Goal: Task Accomplishment & Management: Complete application form

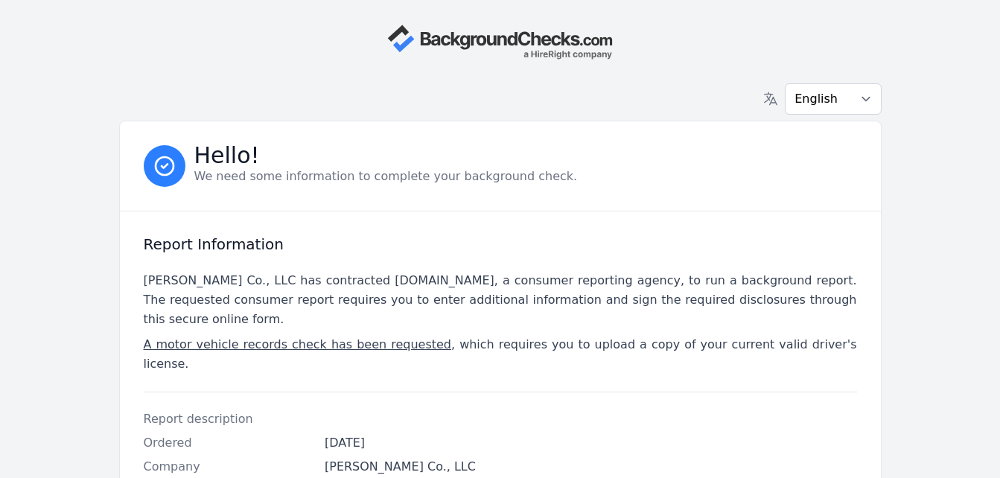
scroll to position [418, 0]
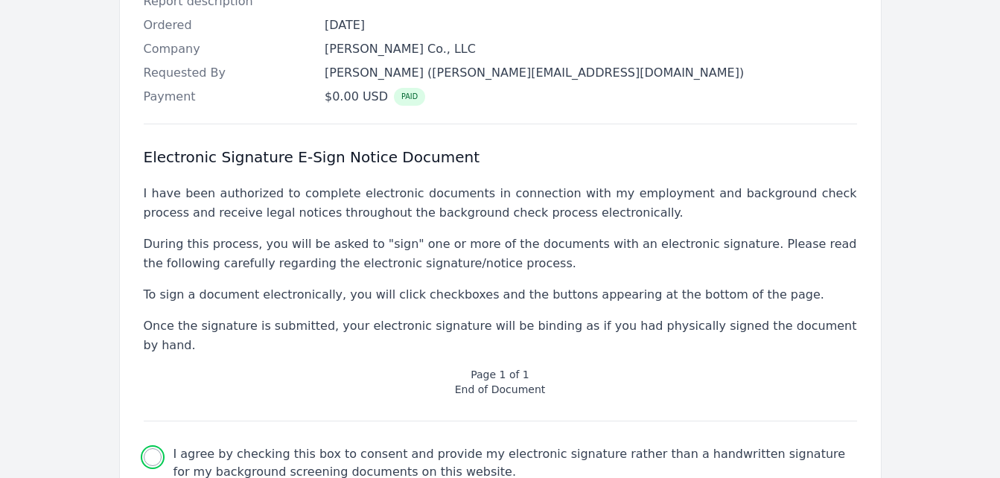
click at [149, 448] on input "I agree by checking this box to consent and provide my electronic signature rat…" at bounding box center [153, 457] width 18 height 18
checkbox input "true"
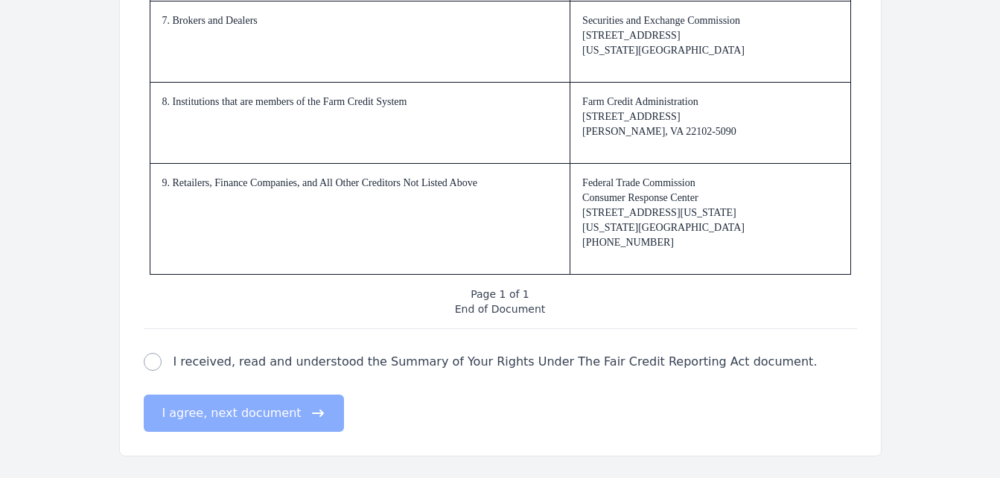
scroll to position [2325, 0]
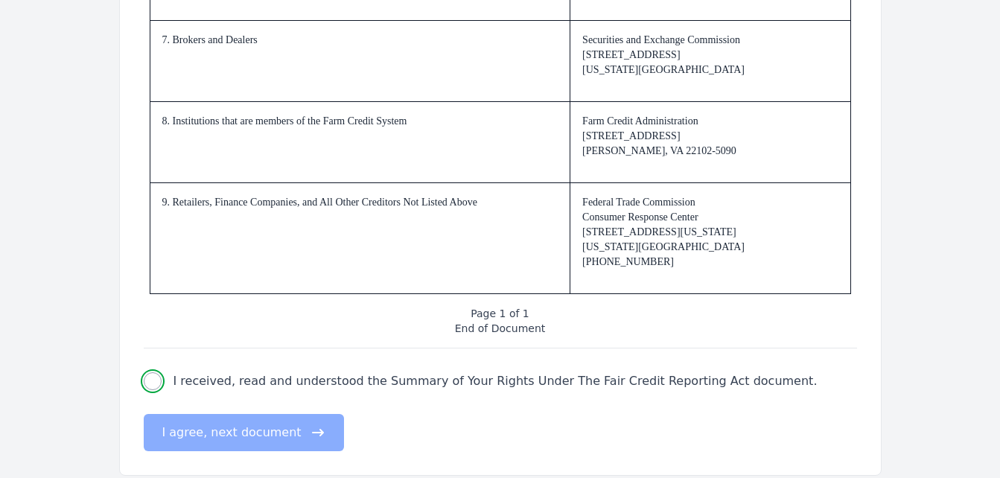
click at [150, 382] on input "I received, read and understood the Summary of Your Rights Under The Fair Credi…" at bounding box center [153, 381] width 18 height 18
checkbox input "true"
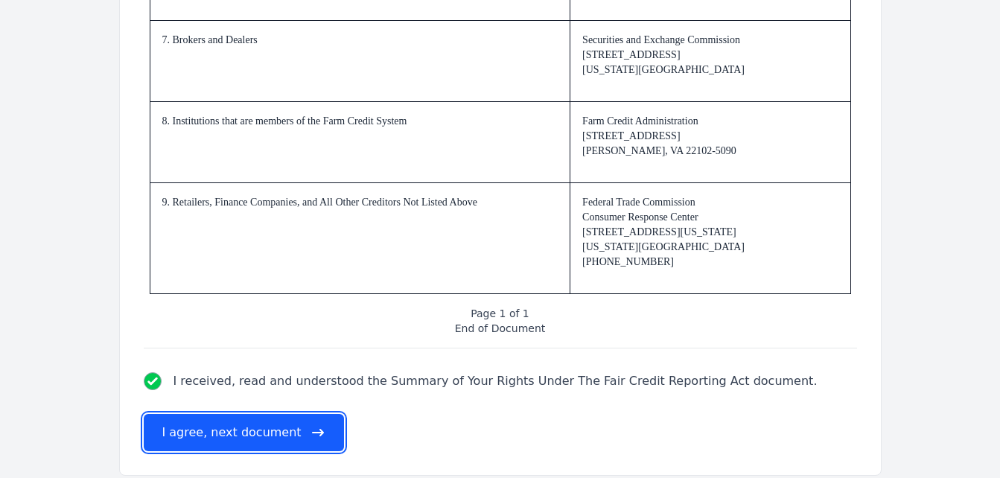
click at [202, 427] on button "I agree, next document" at bounding box center [244, 432] width 200 height 37
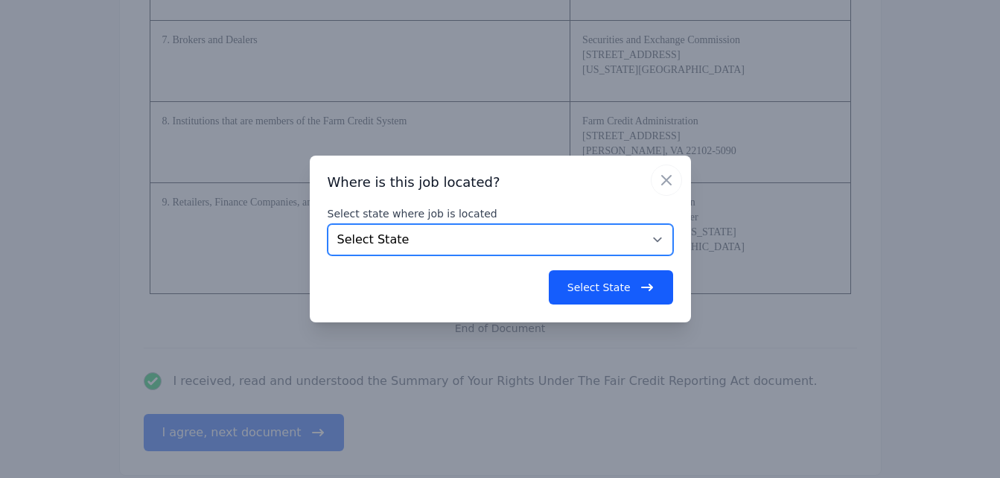
click at [529, 237] on select "Select State [US_STATE] [US_STATE] [US_STATE] [US_STATE] [US_STATE] [US_STATE] …" at bounding box center [500, 239] width 345 height 31
select select "MA"
click at [328, 224] on select "Select State [US_STATE] [US_STATE] [US_STATE] [US_STATE] [US_STATE] [US_STATE] …" at bounding box center [500, 239] width 345 height 31
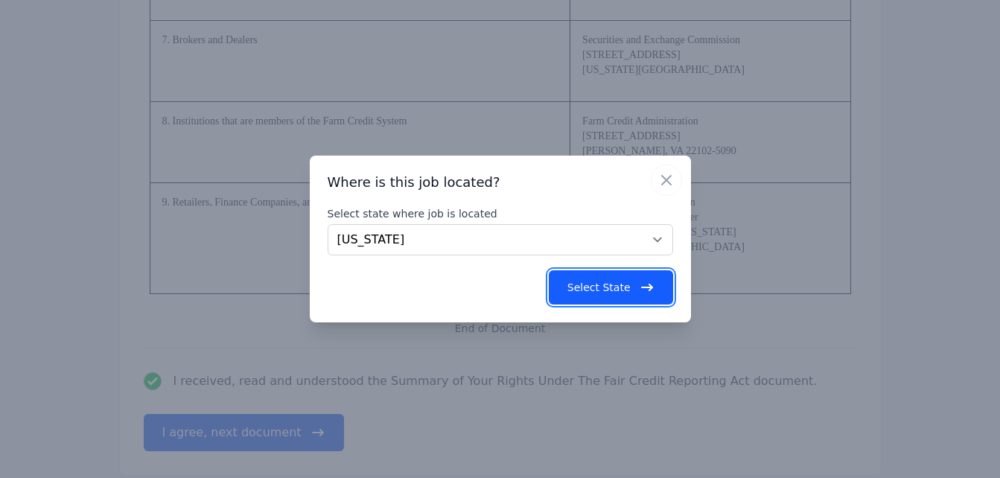
click at [593, 288] on button "Select State" at bounding box center [611, 287] width 124 height 34
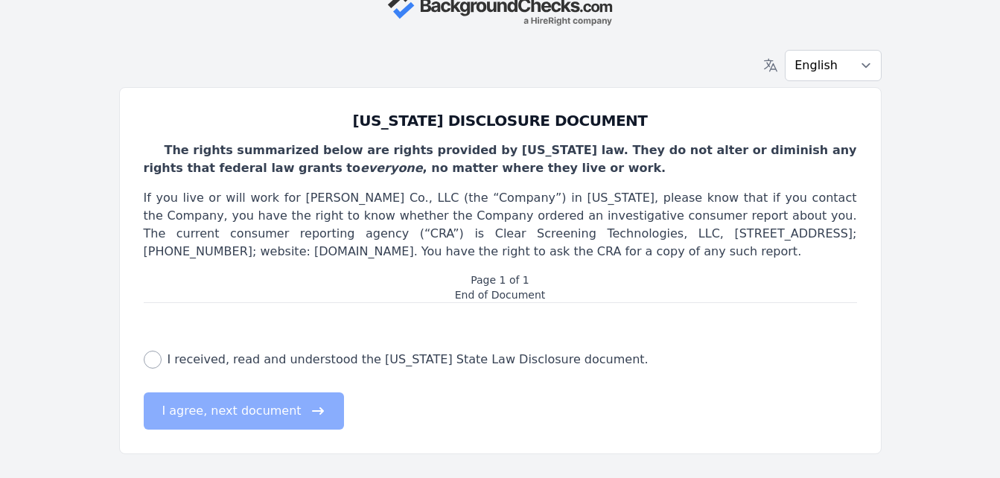
scroll to position [0, 0]
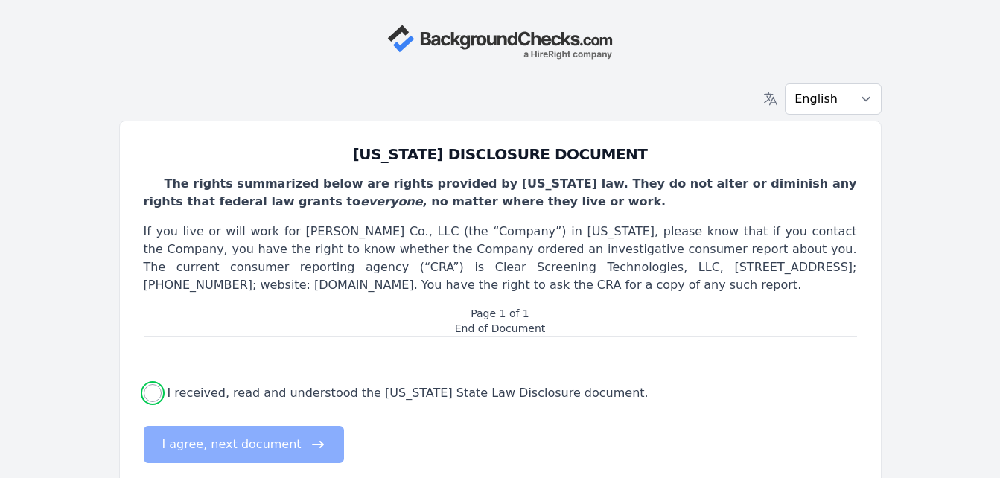
click at [150, 395] on input "I received, read and understood the [US_STATE] State Law Disclosure document." at bounding box center [153, 393] width 18 height 18
checkbox input "true"
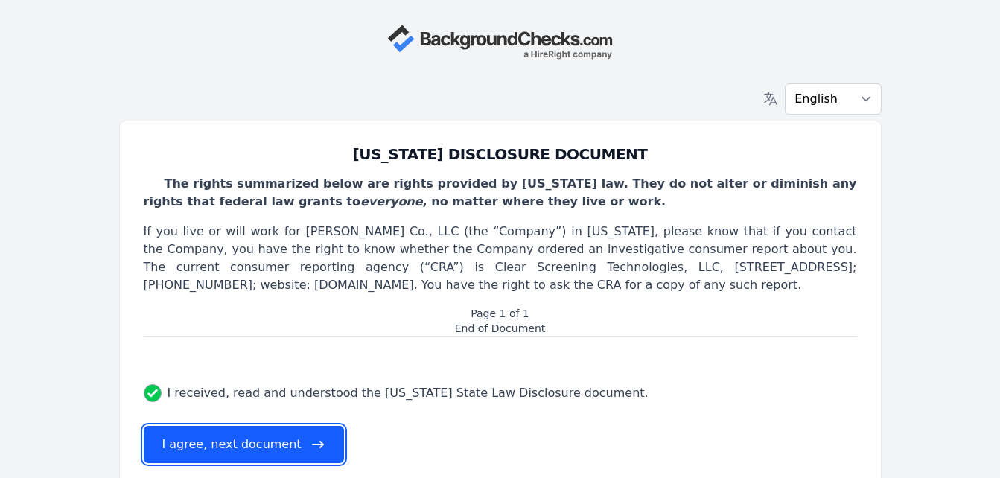
click at [225, 441] on button "I agree, next document" at bounding box center [244, 444] width 200 height 37
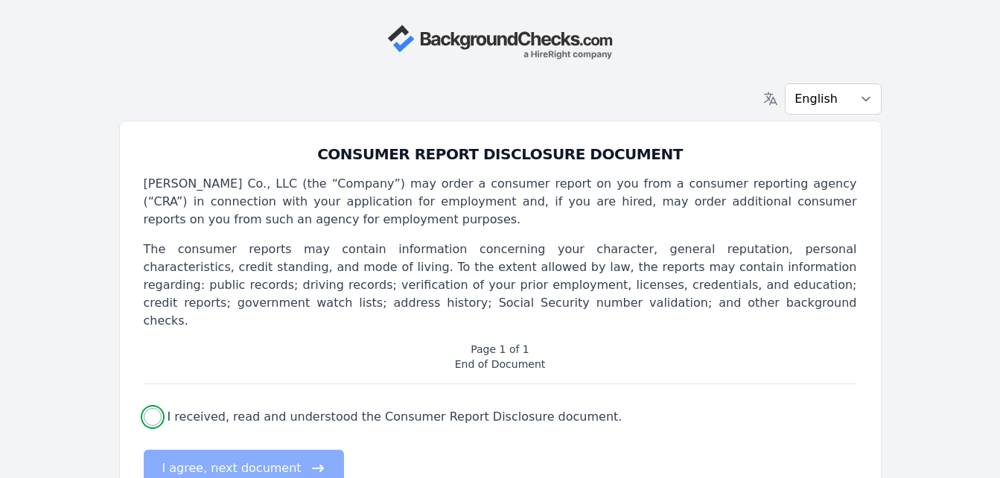
click at [155, 408] on input "I received, read and understood the Consumer Report Disclosure document." at bounding box center [153, 417] width 18 height 18
checkbox input "true"
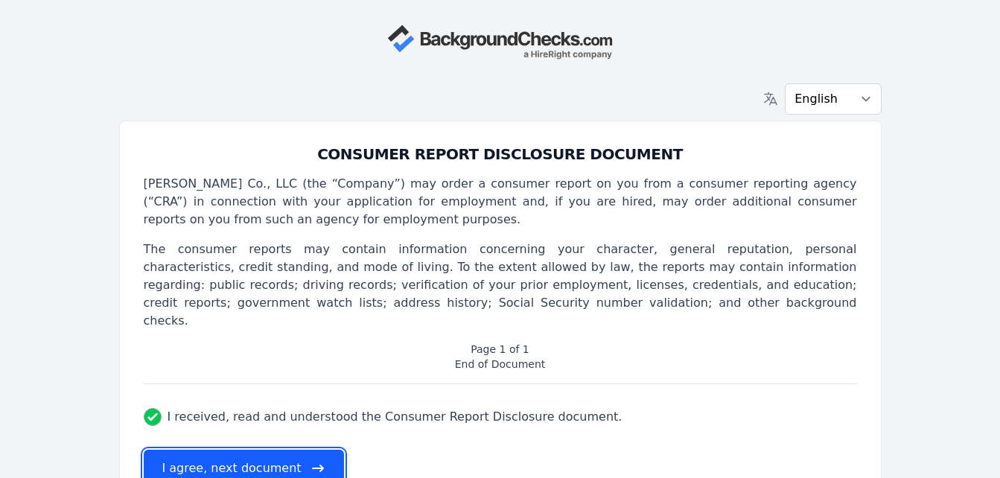
click at [202, 450] on button "I agree, next document" at bounding box center [244, 468] width 200 height 37
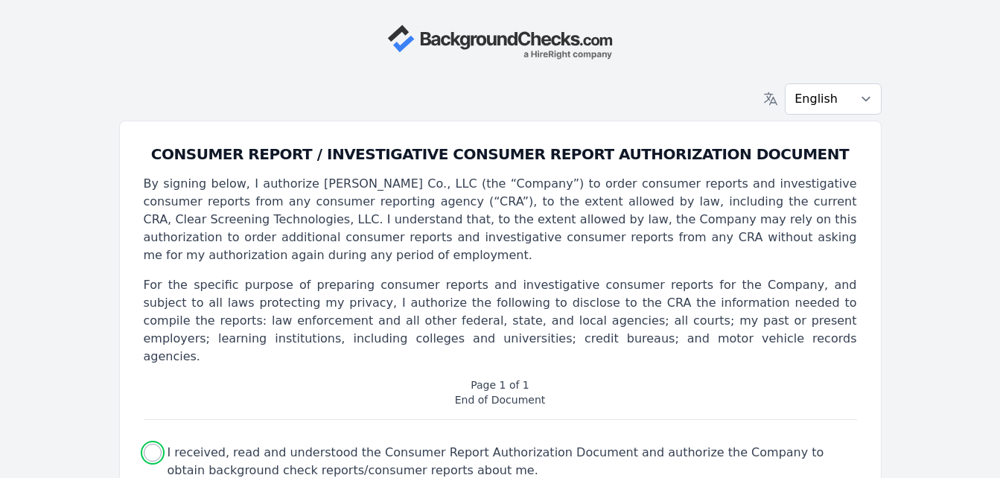
click at [153, 444] on input "I received, read and understood the Consumer Report Authorization Document and …" at bounding box center [153, 453] width 18 height 18
checkbox input "true"
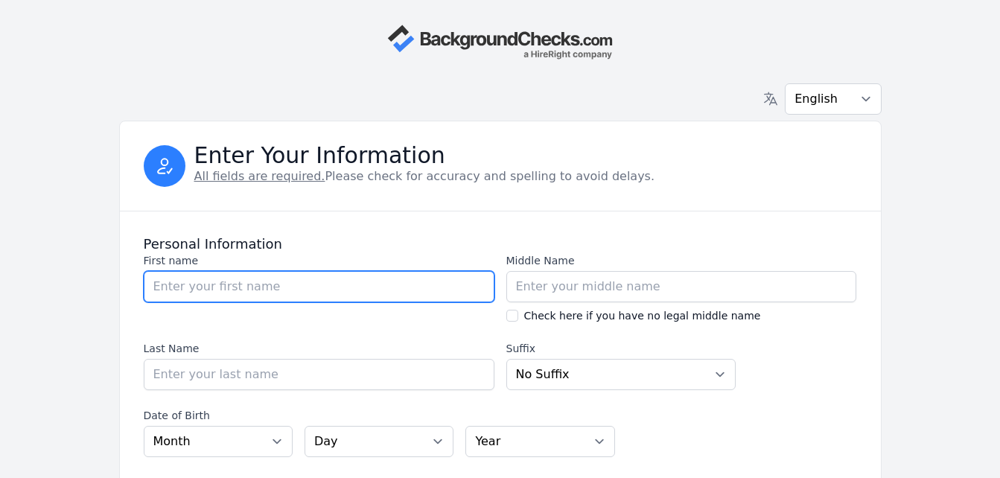
click at [220, 297] on input "First name" at bounding box center [319, 286] width 351 height 31
type input "Israel"
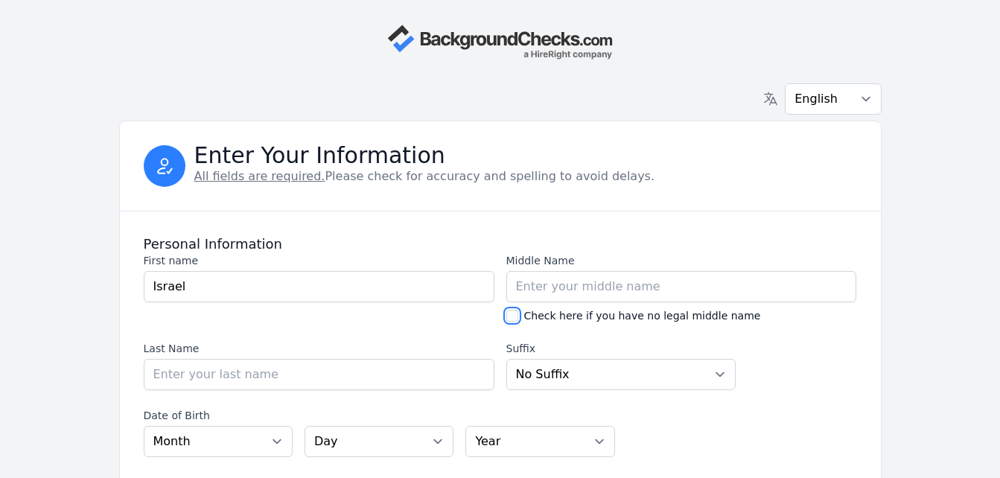
click at [511, 317] on input "Check here if you have no legal middle name" at bounding box center [512, 316] width 12 height 12
checkbox input "true"
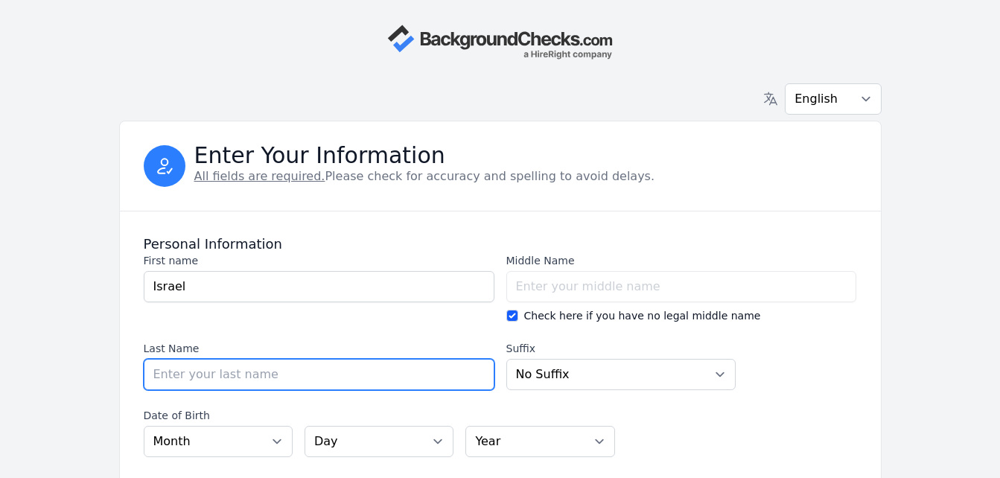
click at [338, 373] on input "Last Name" at bounding box center [319, 374] width 351 height 31
type input "Ballester"
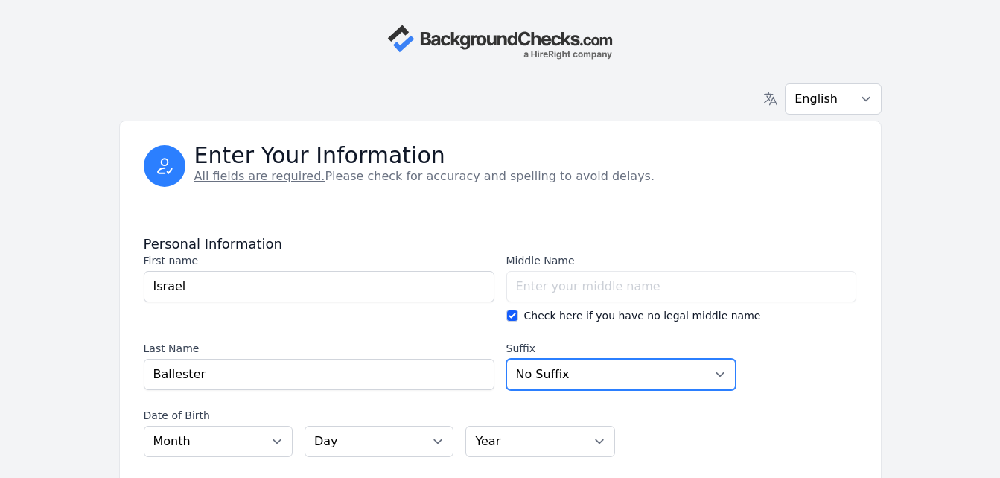
click at [719, 371] on select "No [PERSON_NAME] Sr. I II III IV V" at bounding box center [621, 374] width 230 height 31
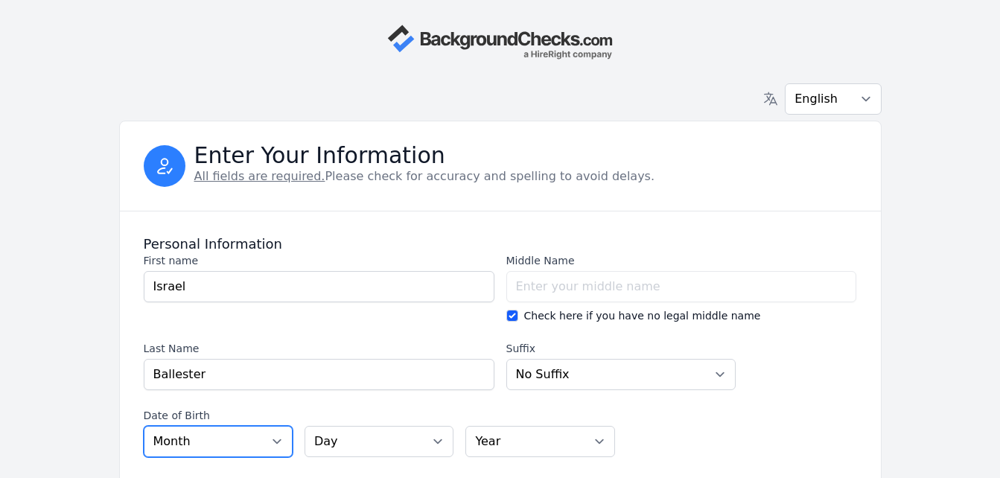
click at [275, 440] on select "Month [DATE] - [DATE] - [DATE] - [DATE] - [DATE] - [DATE] - [DATE] - [DATE] - […" at bounding box center [218, 441] width 149 height 31
select select "09"
click at [144, 426] on select "Month [DATE] - [DATE] - [DATE] - [DATE] - [DATE] - [DATE] - [DATE] - [DATE] - […" at bounding box center [218, 441] width 149 height 31
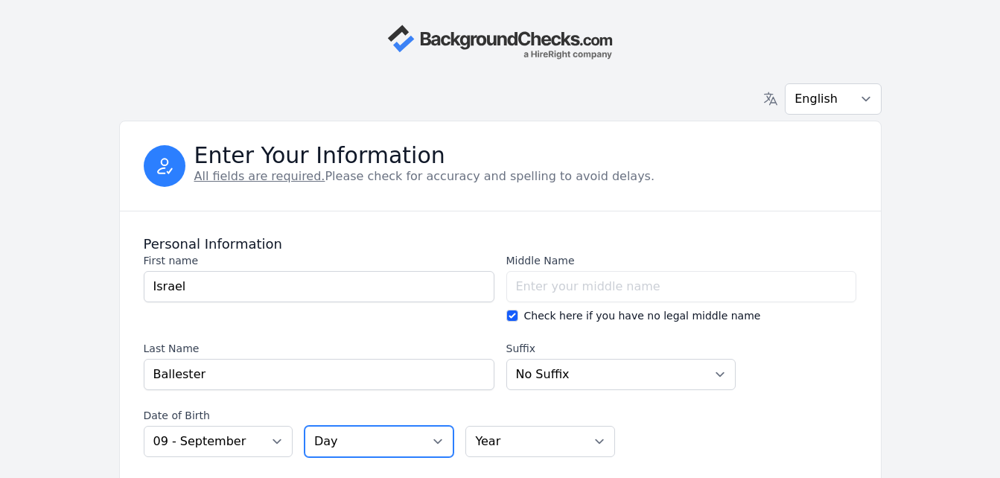
click at [441, 438] on select "Day 01 02 03 04 05 06 07 08 09 10 11 12 13 14 15 16 17 18 19 20 21 22 23 24 25 …" at bounding box center [378, 441] width 149 height 31
select select "25"
click at [304, 426] on select "Day 01 02 03 04 05 06 07 08 09 10 11 12 13 14 15 16 17 18 19 20 21 22 23 24 25 …" at bounding box center [378, 441] width 149 height 31
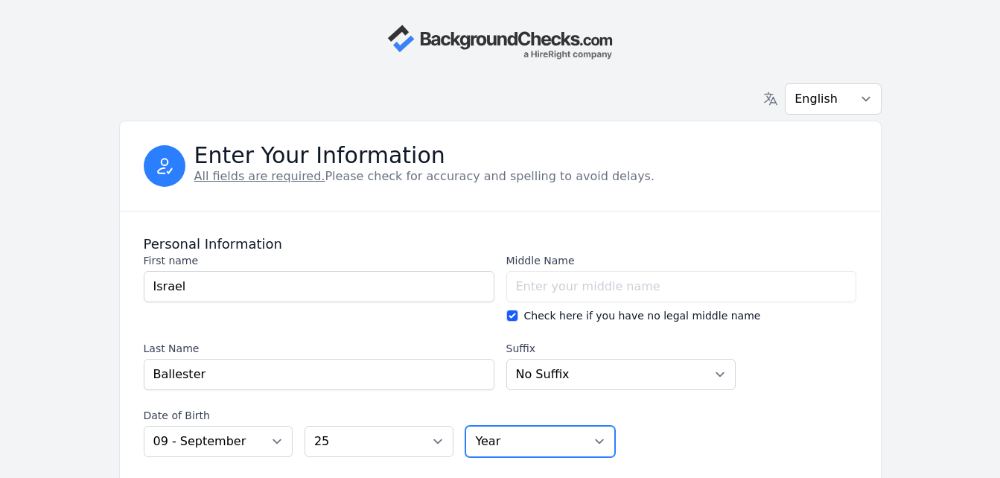
click at [599, 444] on select "Year [DATE] 2006 2005 2004 2003 2002 2001 2000 1999 1998 1997 1996 1995 1994 19…" at bounding box center [539, 441] width 149 height 31
click at [465, 426] on select "Year [DATE] 2006 2005 2004 2003 2002 2001 2000 1999 1998 1997 1996 1995 1994 19…" at bounding box center [539, 441] width 149 height 31
click at [593, 447] on select "Year [DATE] 2006 2005 2004 2003 2002 2001 2000 1999 1998 1997 1996 1995 1994 19…" at bounding box center [539, 441] width 149 height 31
select select "1983"
click at [465, 426] on select "Year [DATE] 2006 2005 2004 2003 2002 2001 2000 1999 1998 1997 1996 1995 1994 19…" at bounding box center [539, 441] width 149 height 31
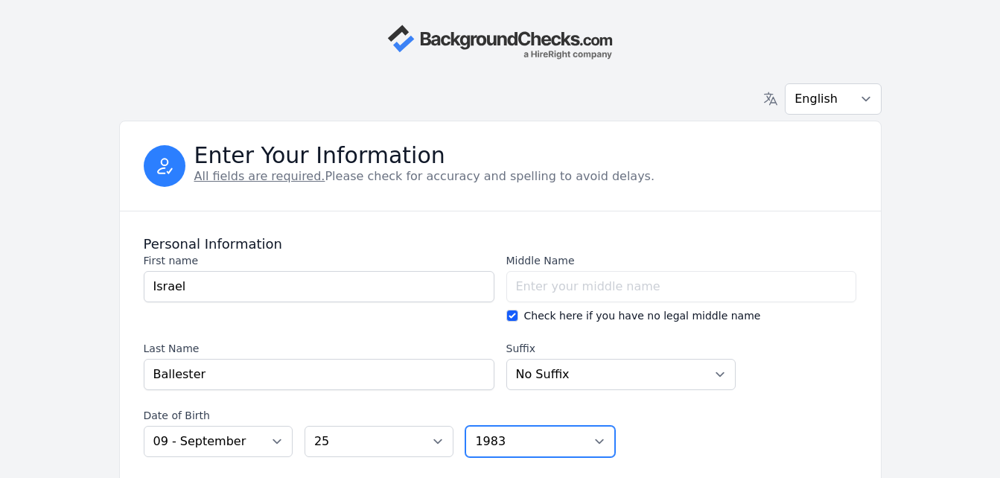
scroll to position [418, 0]
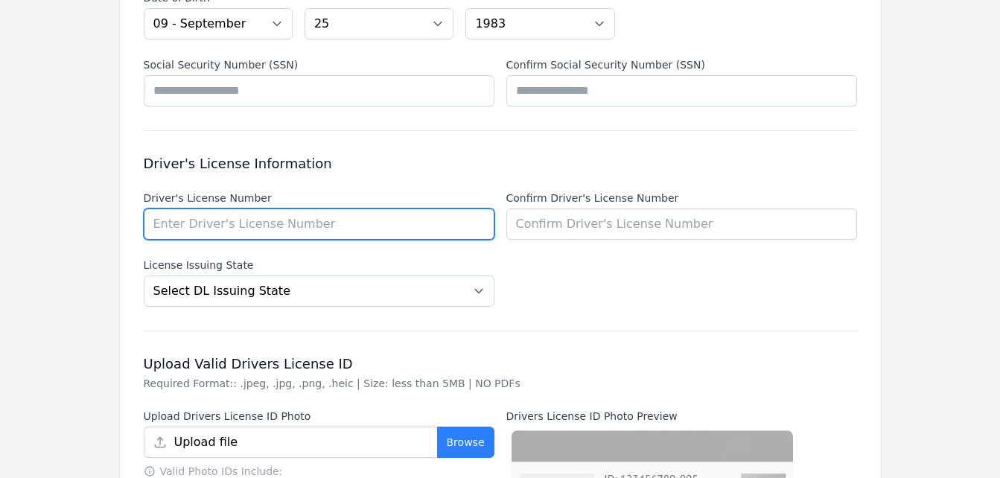
click at [308, 224] on input "Driver's License Number" at bounding box center [319, 223] width 351 height 31
click at [155, 227] on input "s3138775" at bounding box center [319, 223] width 351 height 31
click at [156, 223] on input "s3138775" at bounding box center [319, 223] width 351 height 31
type input "S3138775"
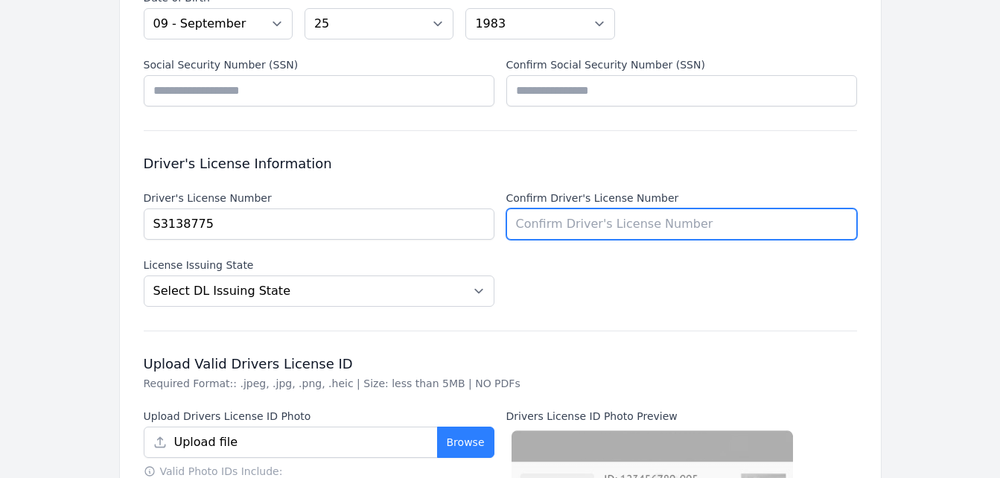
click at [575, 226] on input "Confirm Driver's License Number" at bounding box center [681, 223] width 351 height 31
type input "S319"
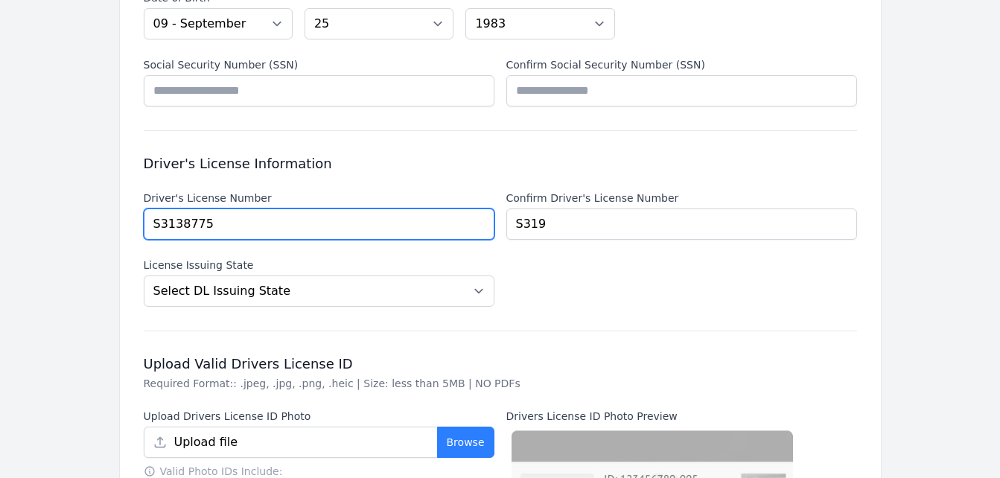
click at [177, 223] on input "S3138775" at bounding box center [319, 223] width 351 height 31
type input "S31398775"
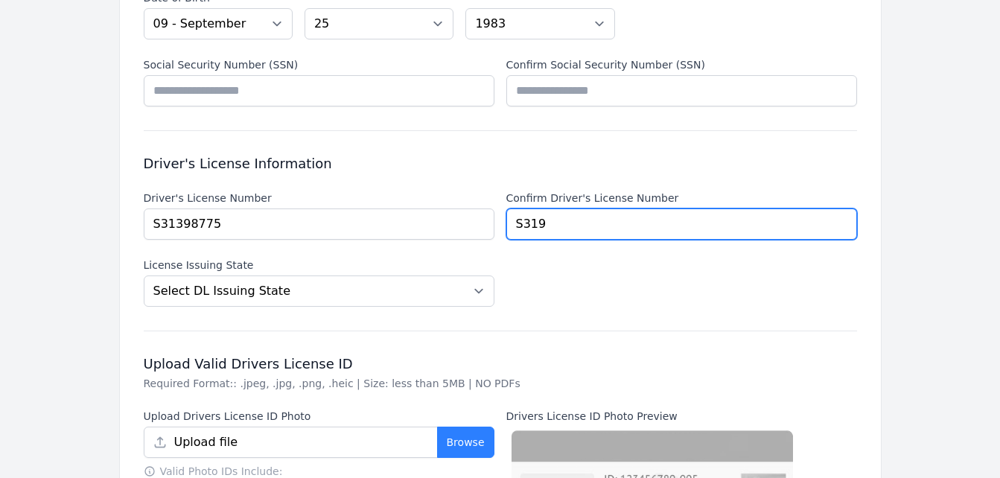
click at [556, 220] on input "S319" at bounding box center [681, 223] width 351 height 31
type input "S31938775"
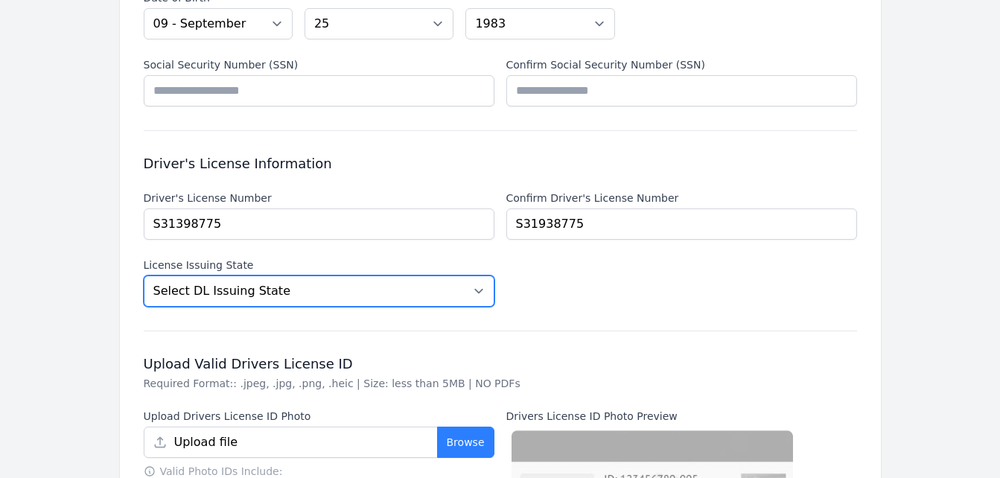
click at [479, 297] on select "Select DL [GEOGRAPHIC_DATA] State [US_STATE] [US_STATE] [US_STATE] [US_STATE] […" at bounding box center [319, 290] width 351 height 31
select select "MA"
click at [144, 275] on select "Select DL [GEOGRAPHIC_DATA] State [US_STATE] [US_STATE] [US_STATE] [US_STATE] […" at bounding box center [319, 290] width 351 height 31
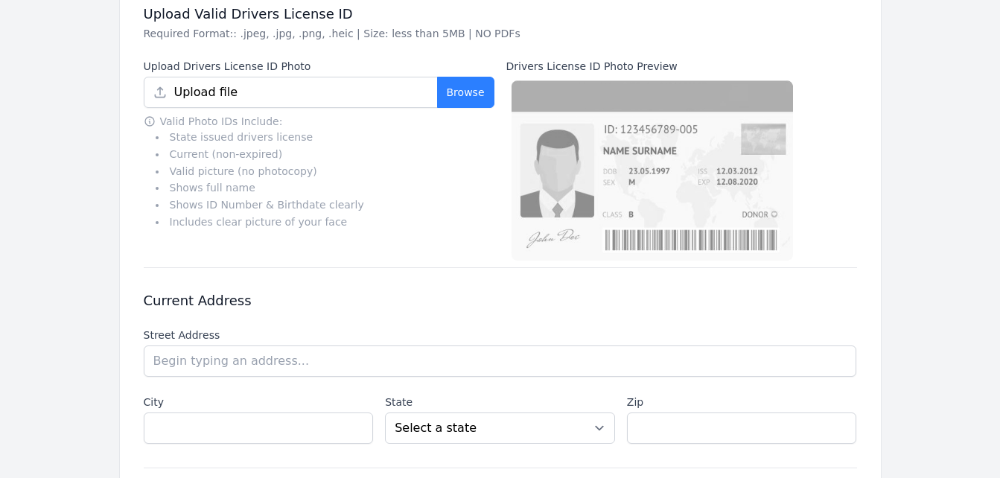
scroll to position [767, 0]
click at [457, 98] on button "Browse" at bounding box center [465, 92] width 57 height 31
type input "Ballester ID.jpg"
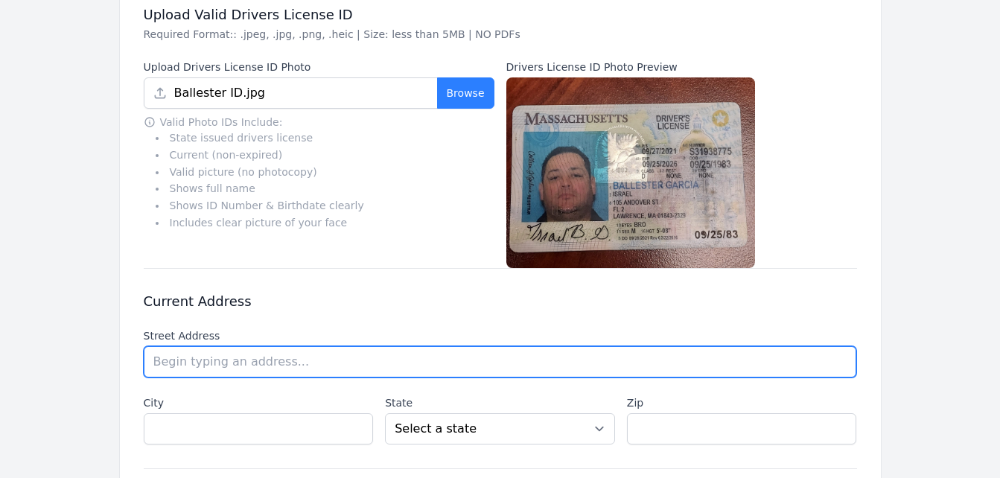
click at [296, 357] on input "text" at bounding box center [500, 361] width 713 height 31
type input "Andover st"
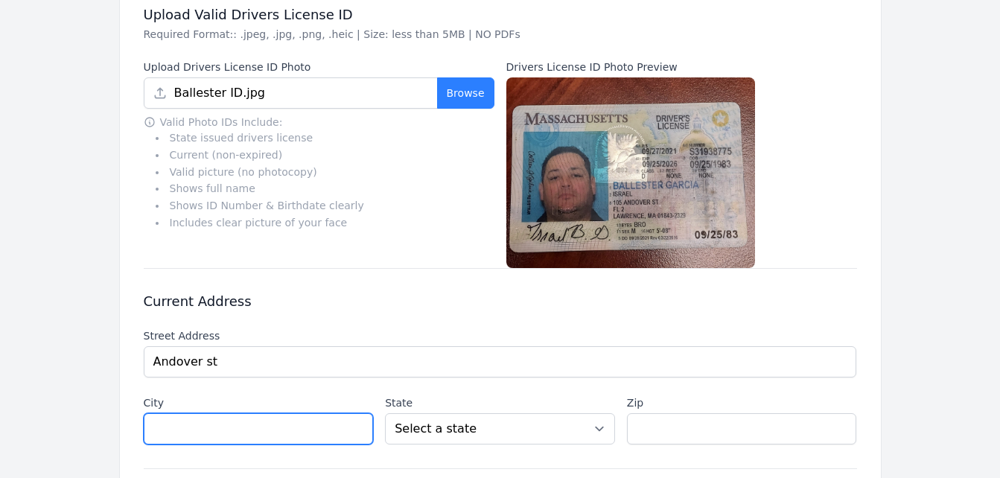
click at [211, 430] on input "text" at bounding box center [259, 428] width 230 height 31
type input "[PERSON_NAME]"
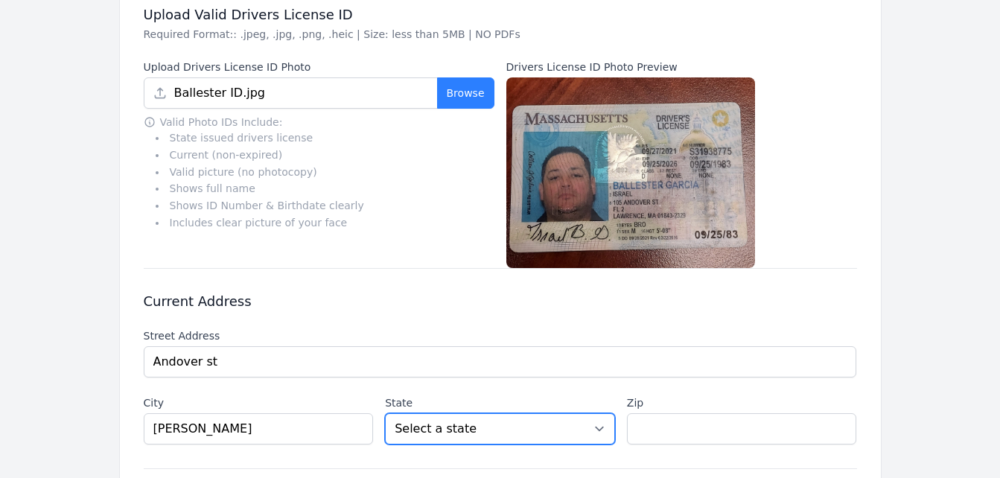
click at [596, 430] on select "Select a state [US_STATE] [US_STATE] [US_STATE] [US_STATE] [US_STATE] [US_STATE…" at bounding box center [500, 428] width 230 height 31
select select "MA"
click at [385, 413] on select "Select a state [US_STATE] [US_STATE] [US_STATE] [US_STATE] [US_STATE] [US_STATE…" at bounding box center [500, 428] width 230 height 31
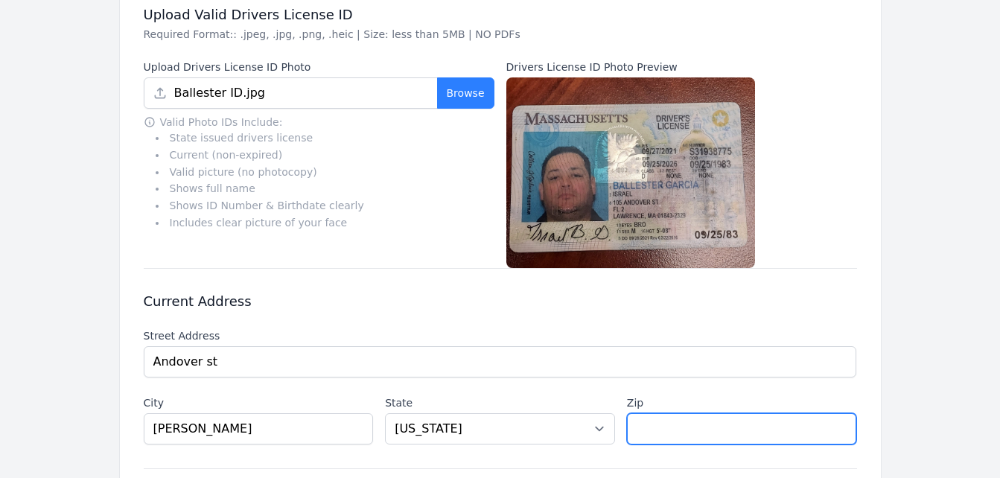
click at [658, 427] on input "text" at bounding box center [742, 428] width 230 height 31
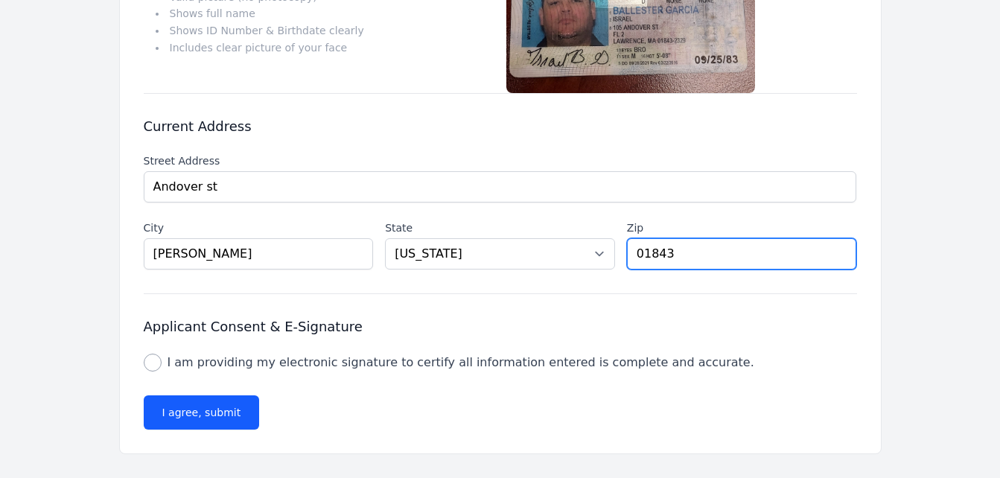
type input "01843"
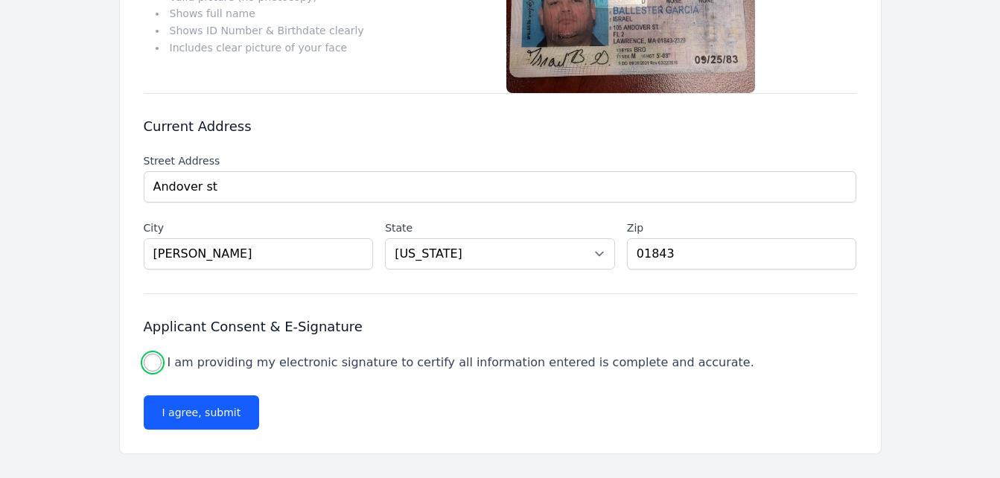
click at [153, 364] on input "I am providing my electronic signature to certify all information entered is co…" at bounding box center [153, 363] width 18 height 18
checkbox input "true"
click at [177, 412] on button "I agree, submit" at bounding box center [202, 412] width 116 height 34
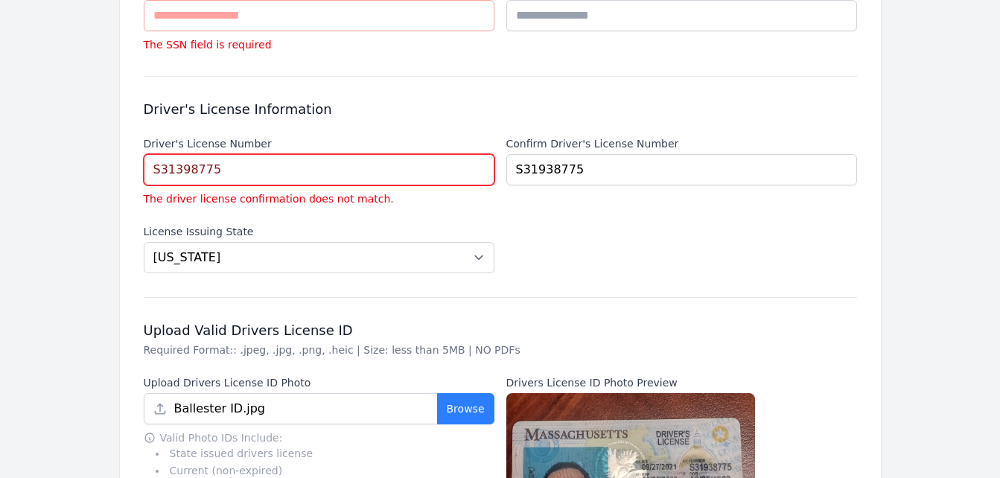
click at [220, 165] on input "S31398775" at bounding box center [319, 169] width 351 height 31
click at [179, 168] on input "S31398775" at bounding box center [319, 169] width 351 height 31
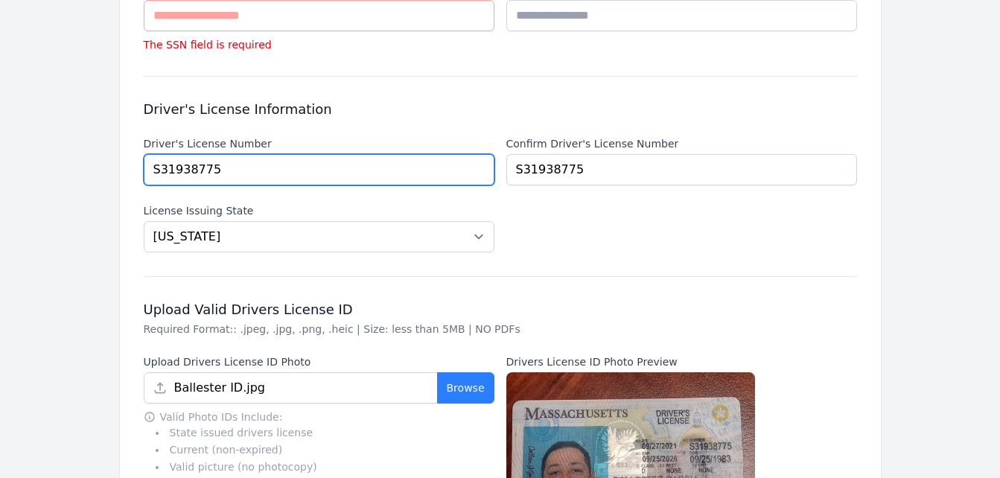
type input "S31938775"
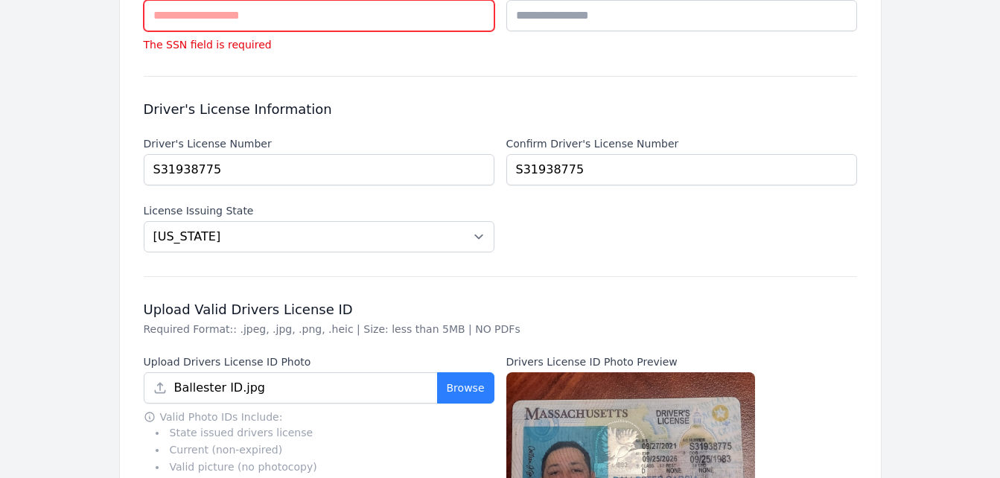
click at [278, 19] on input "Social Security Number (SSN)" at bounding box center [319, 15] width 351 height 31
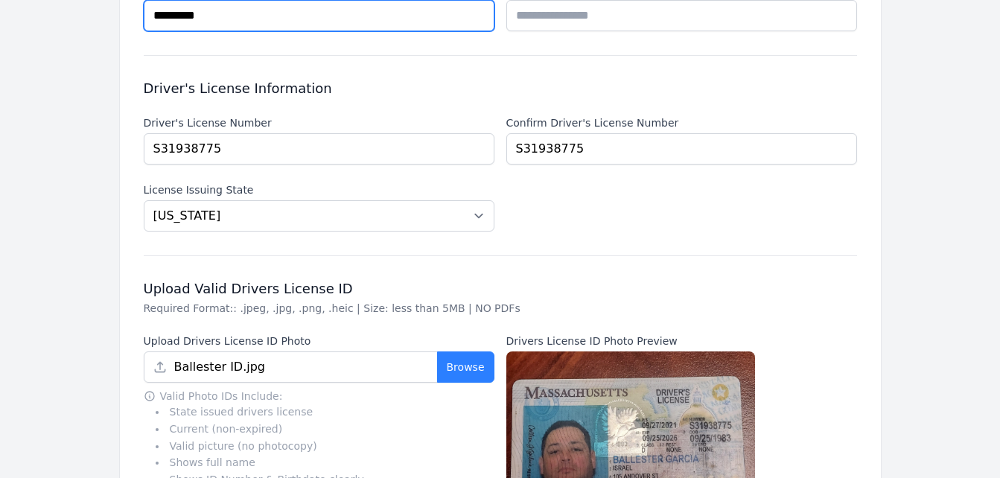
type input "*********"
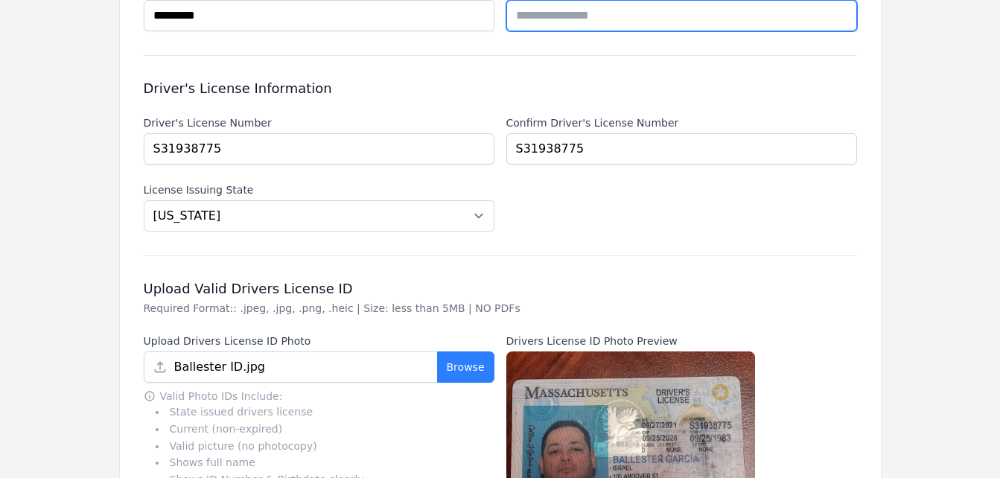
click at [523, 19] on input "Confirm Social Security Number (SSN)" at bounding box center [681, 15] width 351 height 31
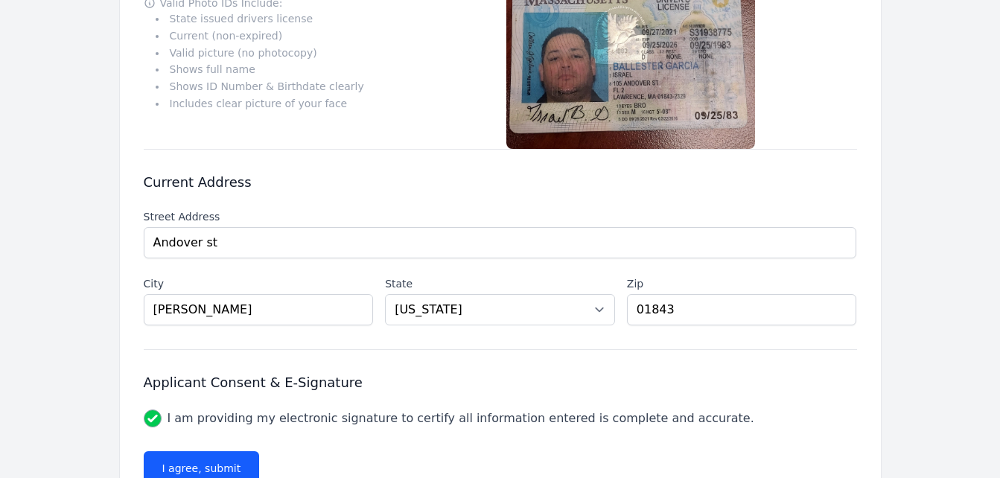
scroll to position [942, 0]
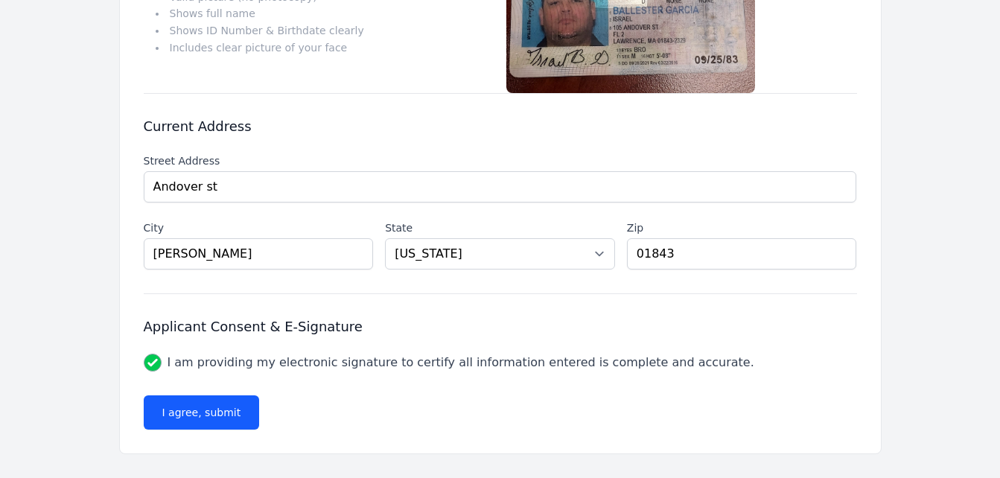
type input "*********"
click at [191, 402] on button "I agree, submit" at bounding box center [202, 412] width 116 height 34
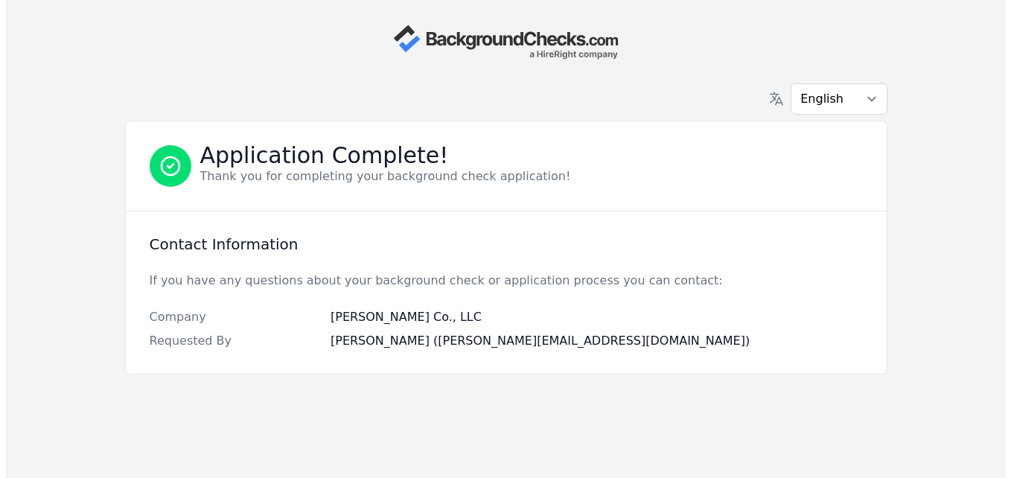
scroll to position [0, 0]
